Goal: Task Accomplishment & Management: Complete application form

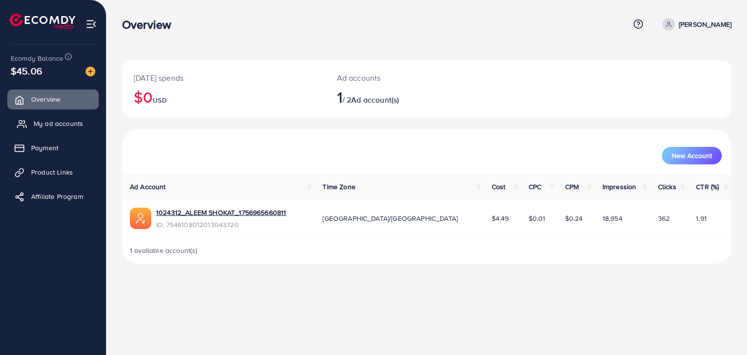
click at [43, 123] on span "My ad accounts" at bounding box center [59, 124] width 50 height 10
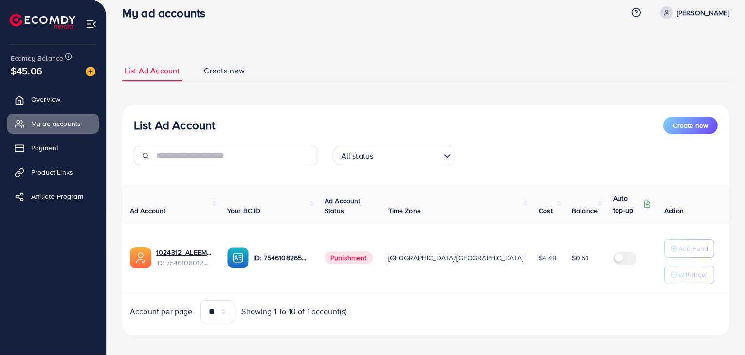
scroll to position [18, 0]
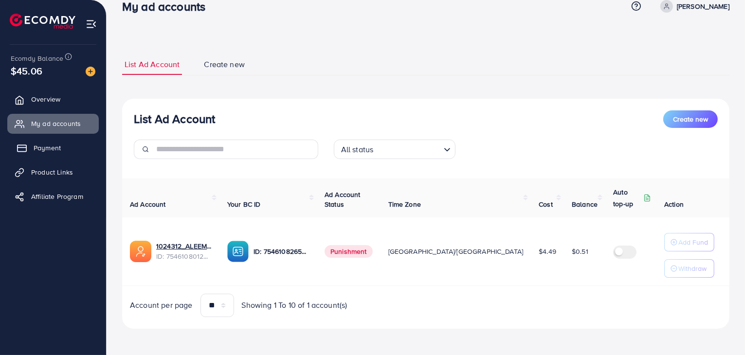
click at [48, 150] on span "Payment" at bounding box center [47, 148] width 27 height 10
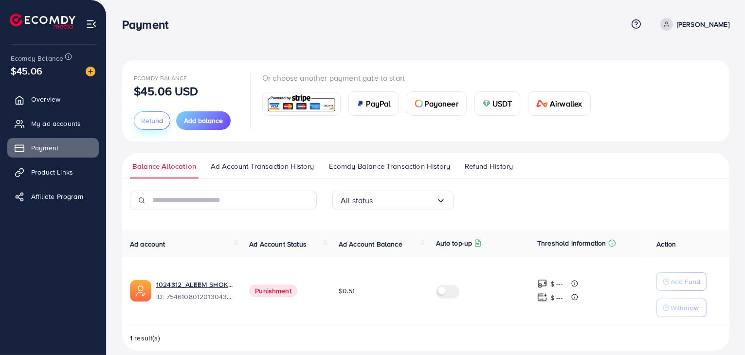
click at [141, 118] on span "Refund" at bounding box center [152, 121] width 22 height 10
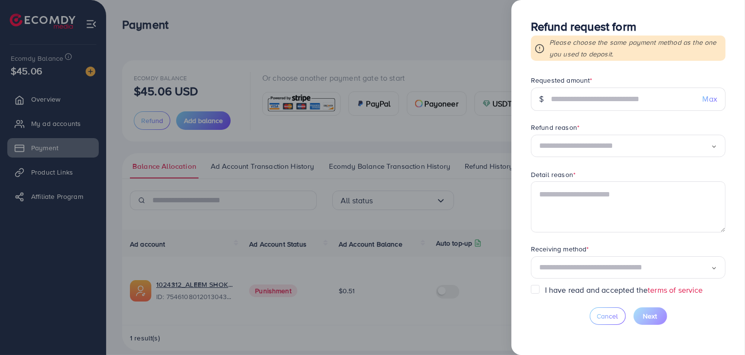
click at [708, 101] on span "Max" at bounding box center [709, 98] width 15 height 11
type input "*****"
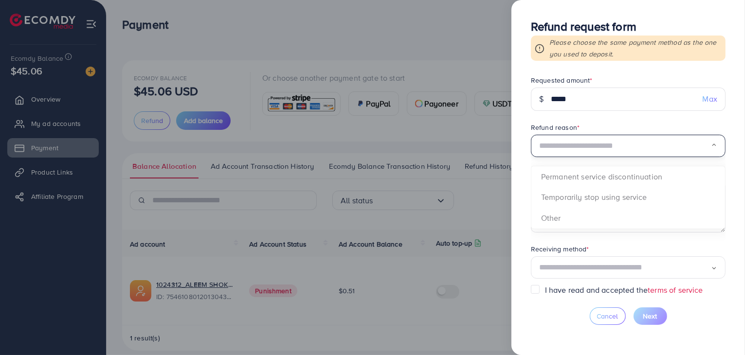
click at [712, 146] on polyline "Search for option" at bounding box center [713, 144] width 3 height 1
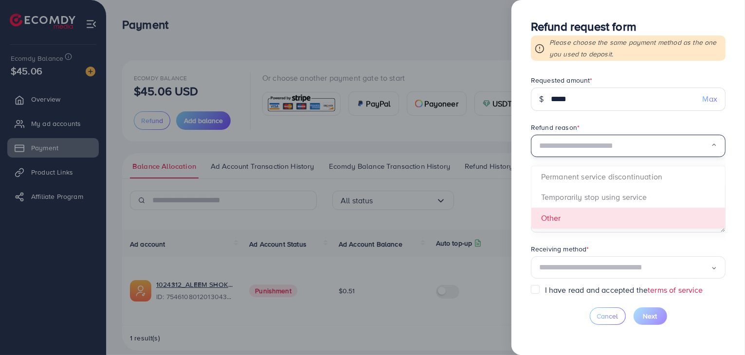
click at [564, 218] on form "Requested amount * $ ***** Max Refund reason * Loading... Permanent service dis…" at bounding box center [628, 179] width 195 height 209
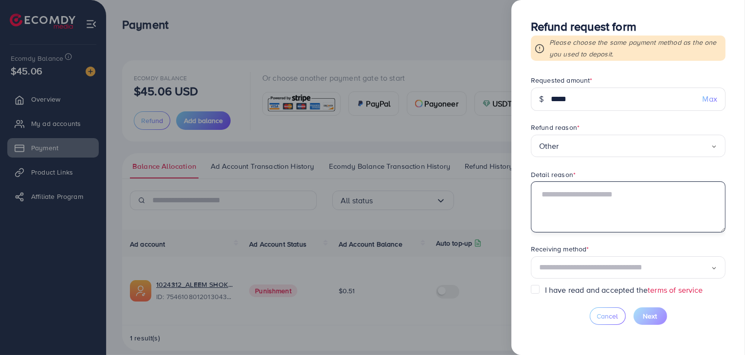
click at [574, 219] on textarea at bounding box center [628, 206] width 195 height 51
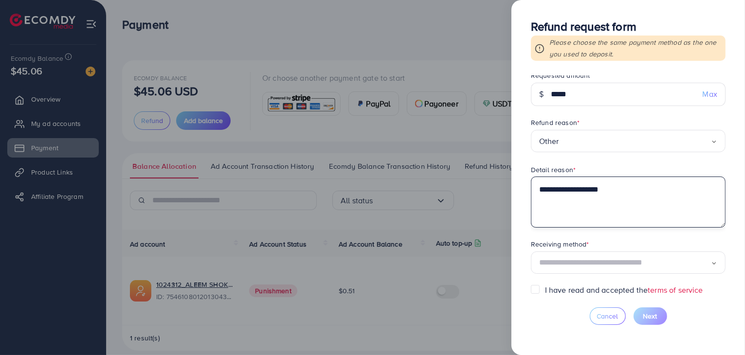
scroll to position [6, 0]
type textarea "**********"
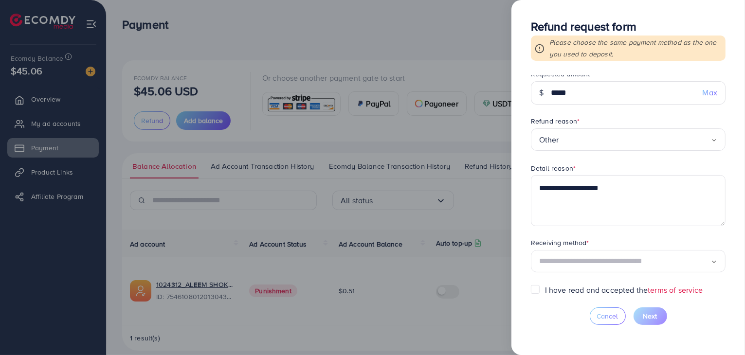
click at [671, 255] on input "Search for option" at bounding box center [625, 261] width 172 height 15
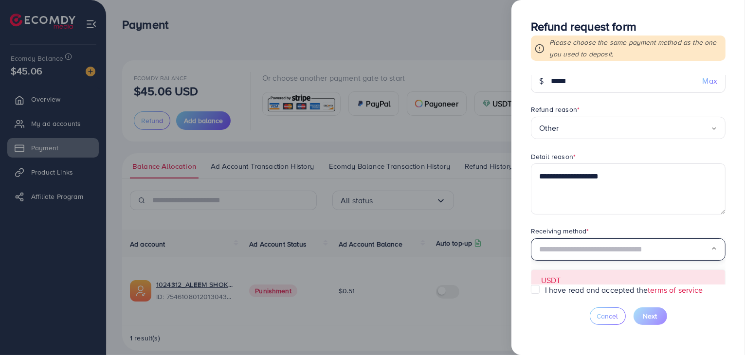
scroll to position [24, 0]
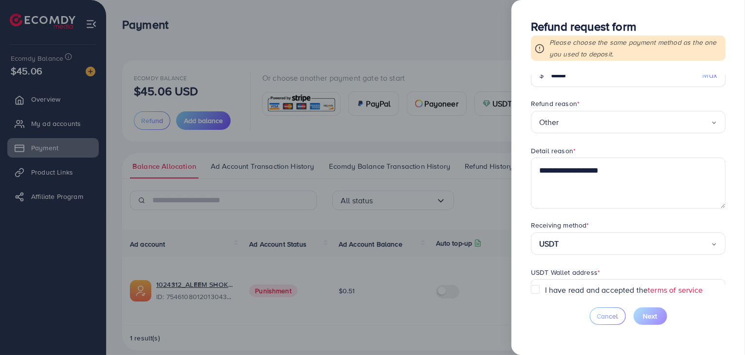
click at [573, 267] on form "**********" at bounding box center [628, 179] width 195 height 209
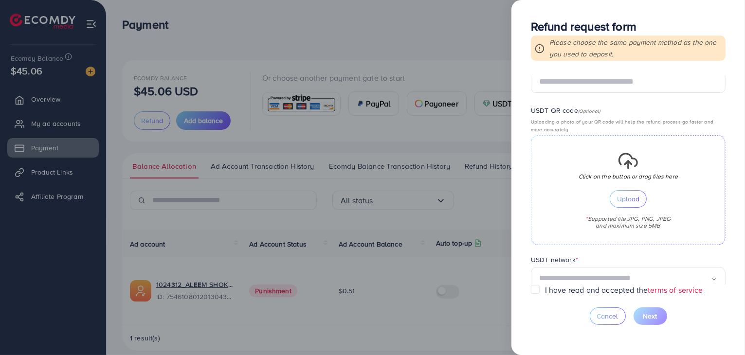
scroll to position [251, 0]
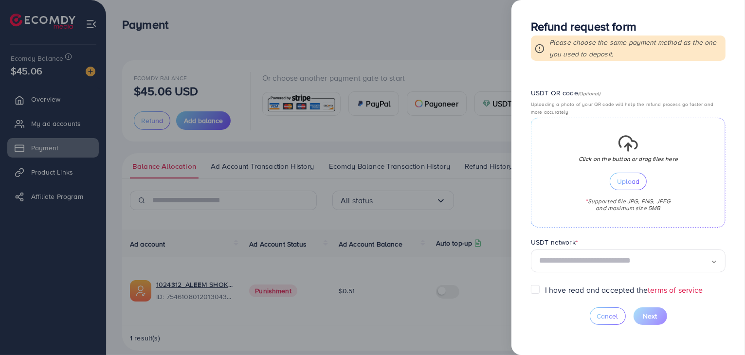
click at [670, 266] on input "Search for option" at bounding box center [625, 260] width 172 height 15
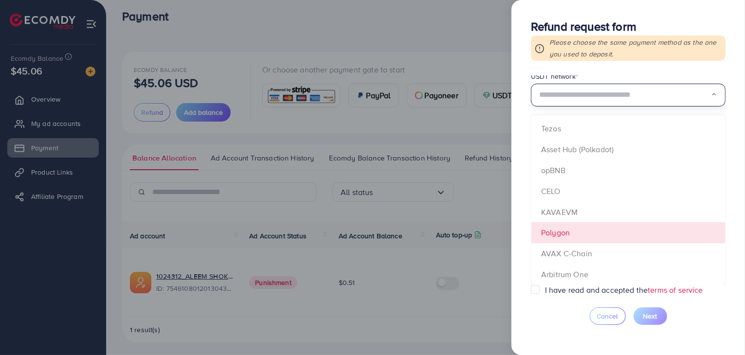
scroll to position [11, 0]
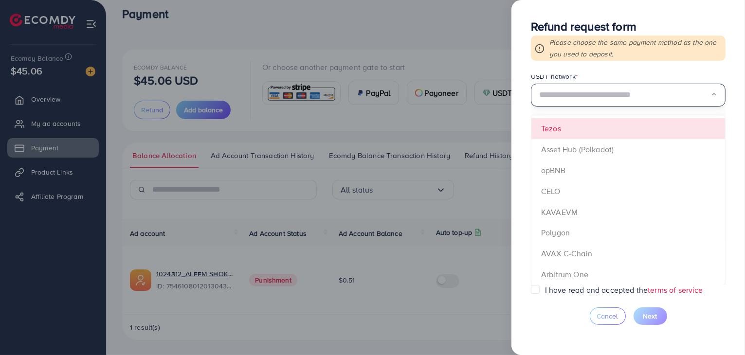
click at [556, 128] on form "**********" at bounding box center [628, 179] width 195 height 209
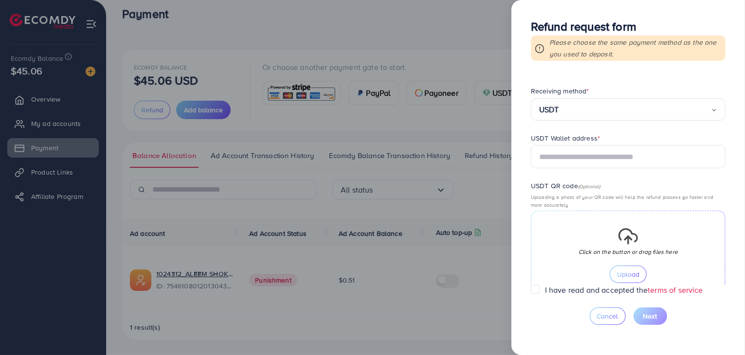
scroll to position [137, 0]
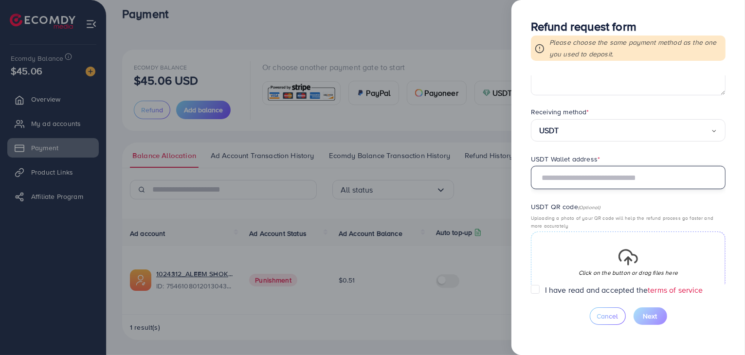
click at [613, 178] on input "text" at bounding box center [628, 177] width 195 height 23
paste input "**********"
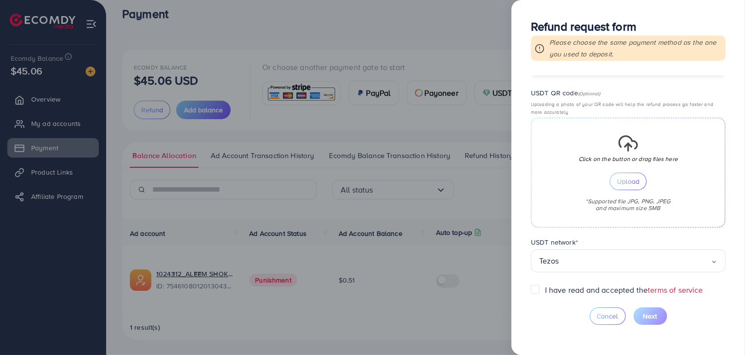
type input "**********"
click at [526, 286] on div "**********" at bounding box center [627, 177] width 233 height 355
click at [545, 290] on label "I have read and accepted the terms of service" at bounding box center [624, 289] width 158 height 11
click at [630, 182] on span "Upload" at bounding box center [628, 181] width 22 height 7
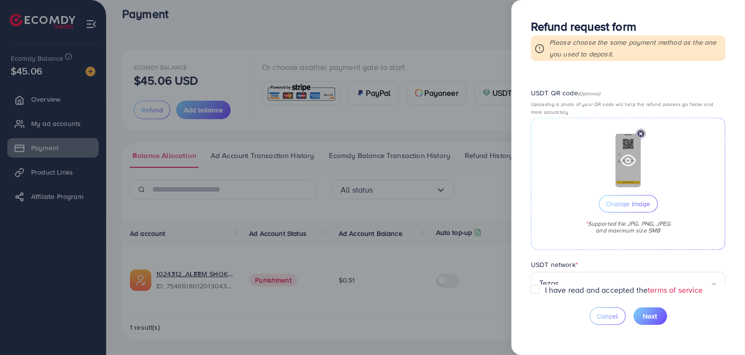
click at [630, 162] on icon at bounding box center [628, 161] width 16 height 16
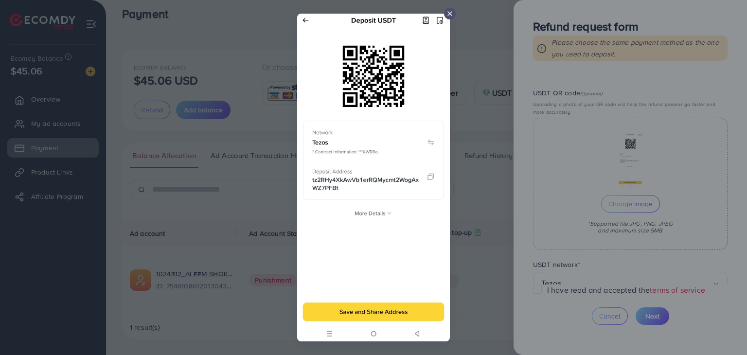
drag, startPoint x: 446, startPoint y: 10, endPoint x: 450, endPoint y: 14, distance: 5.5
click at [446, 10] on icon at bounding box center [450, 14] width 8 height 8
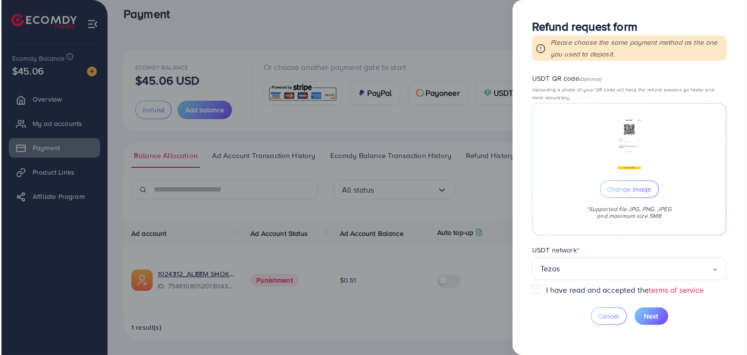
scroll to position [273, 0]
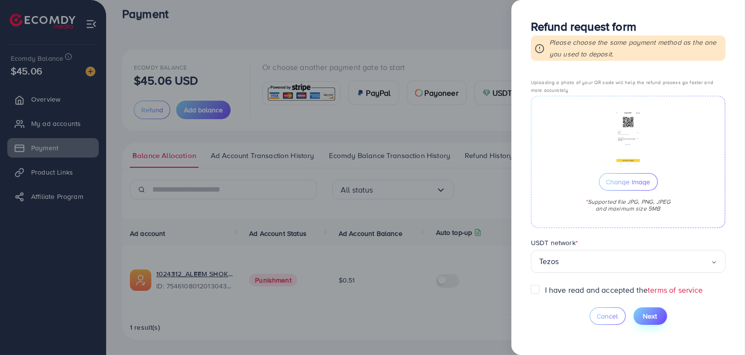
click at [650, 317] on span "Next" at bounding box center [650, 316] width 14 height 10
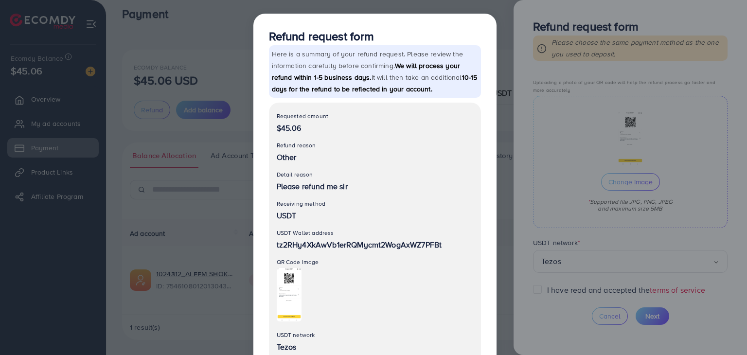
scroll to position [70, 0]
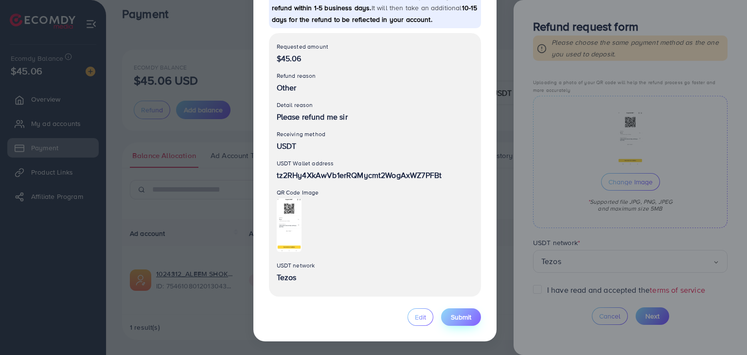
click at [462, 321] on button "Submit" at bounding box center [461, 317] width 40 height 18
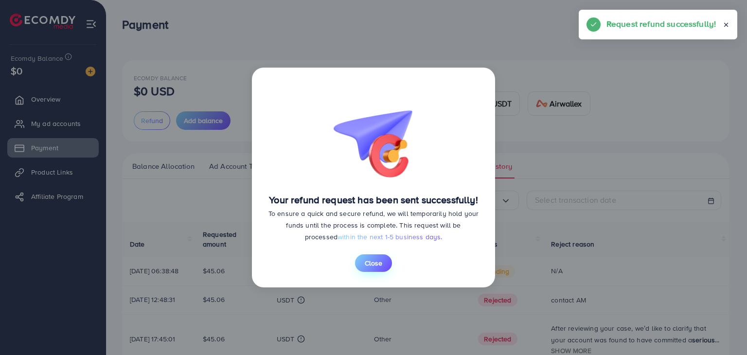
click at [366, 260] on span "Close" at bounding box center [374, 263] width 18 height 10
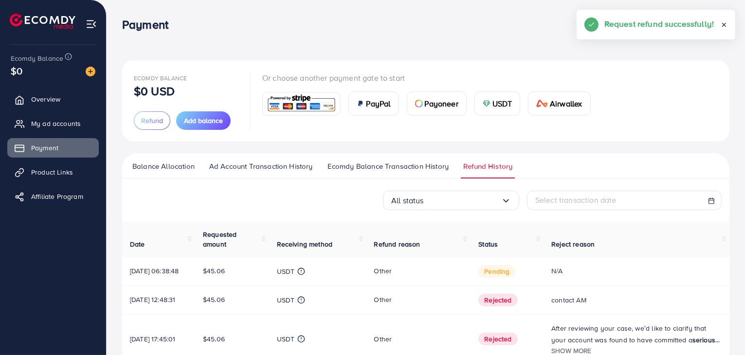
click at [721, 24] on icon at bounding box center [723, 24] width 7 height 7
click at [56, 124] on span "My ad accounts" at bounding box center [59, 124] width 50 height 10
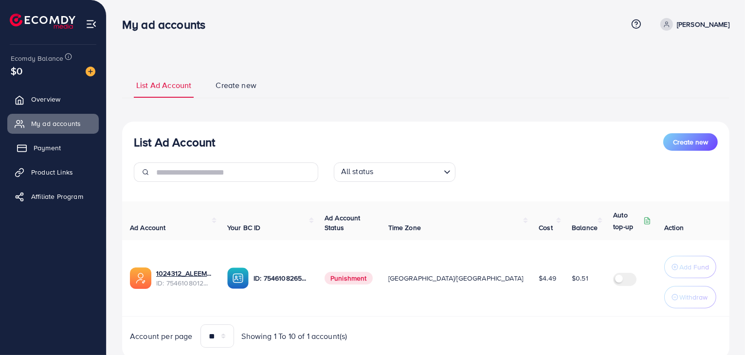
click at [56, 150] on span "Payment" at bounding box center [47, 148] width 27 height 10
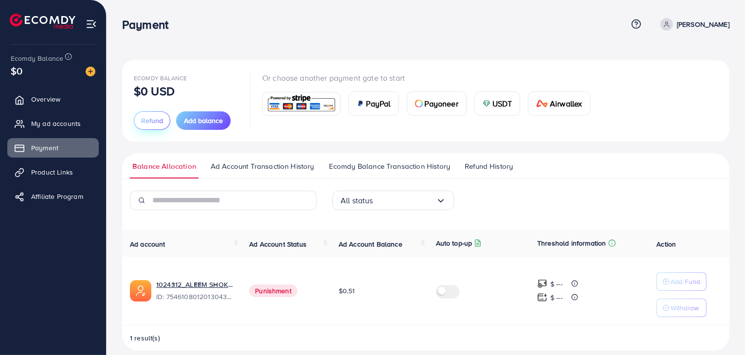
click at [156, 127] on button "Refund" at bounding box center [152, 120] width 36 height 18
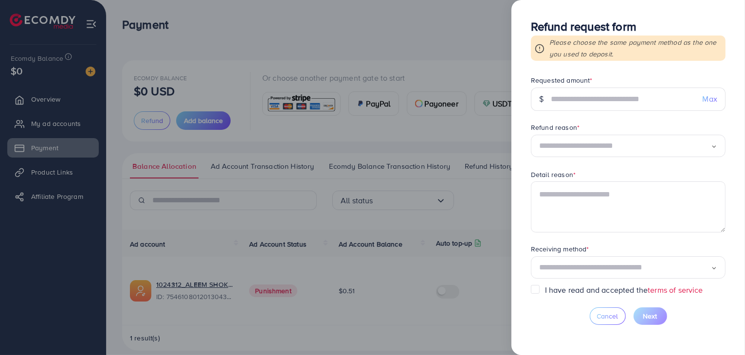
click at [708, 102] on span "Max" at bounding box center [709, 98] width 15 height 11
type input "*"
click at [416, 33] on div at bounding box center [372, 177] width 745 height 355
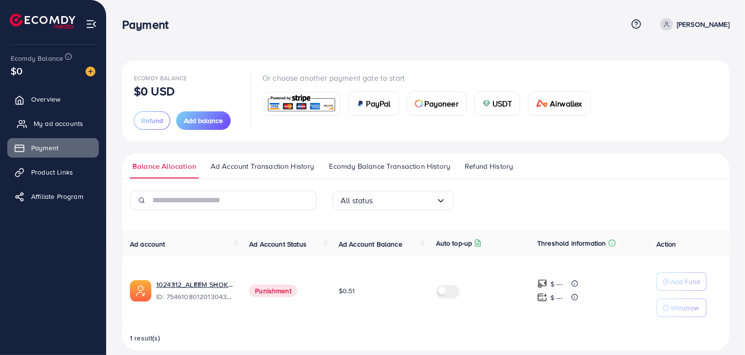
click at [46, 125] on span "My ad accounts" at bounding box center [59, 124] width 50 height 10
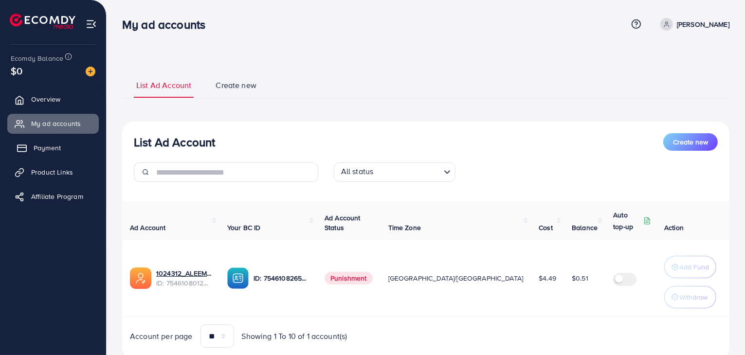
click at [40, 154] on link "Payment" at bounding box center [52, 147] width 91 height 19
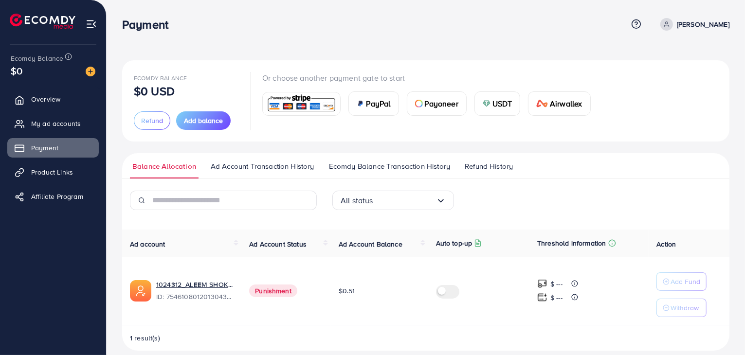
click at [482, 160] on ul "Balance Allocation Ad Account Transaction History Ecomdy Balance Transaction Hi…" at bounding box center [425, 166] width 607 height 26
click at [482, 166] on span "Refund History" at bounding box center [488, 166] width 48 height 11
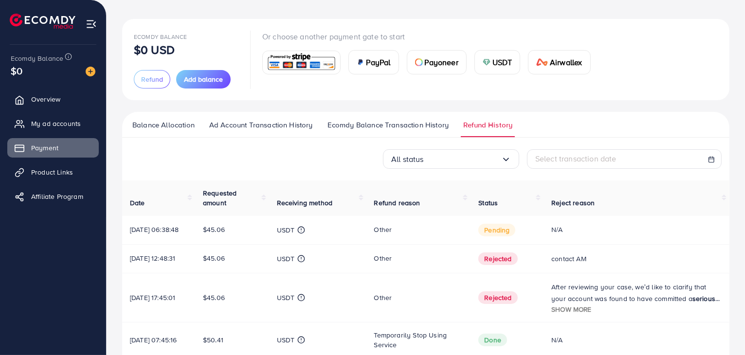
scroll to position [106, 0]
